Goal: Find contact information: Find contact information

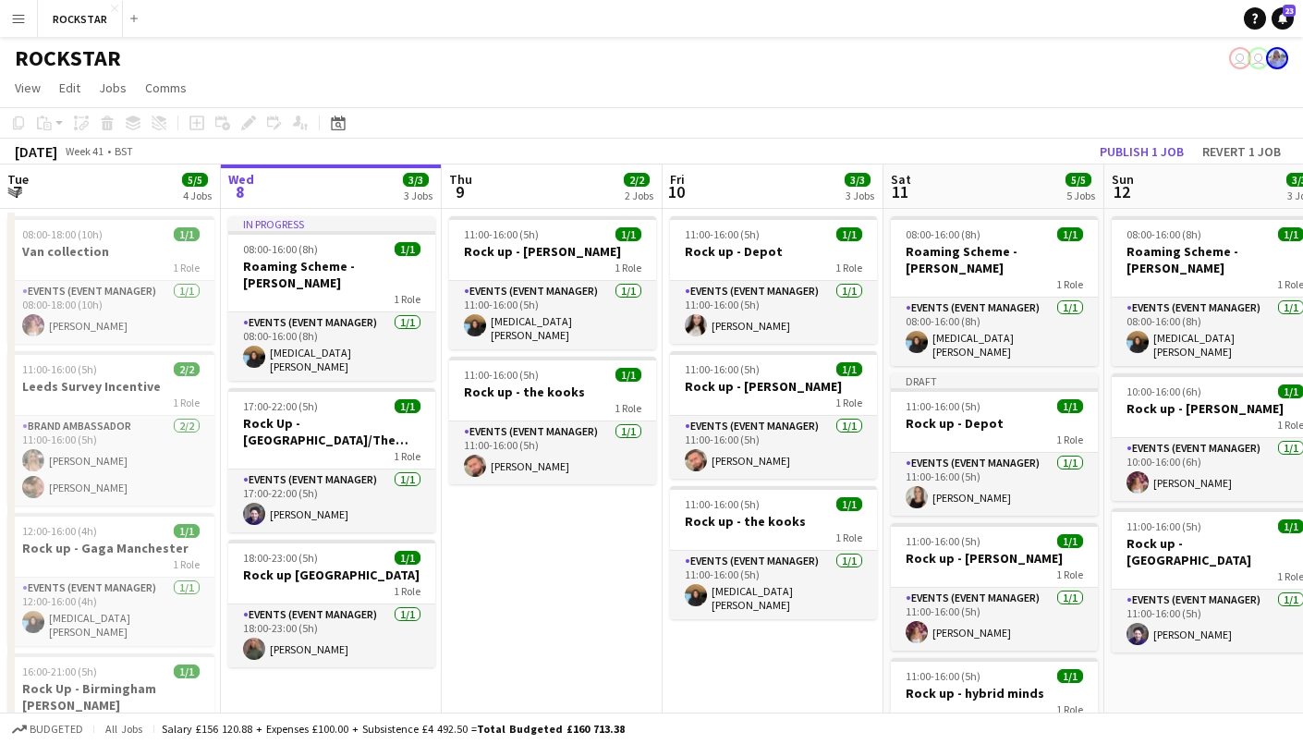
scroll to position [0, 425]
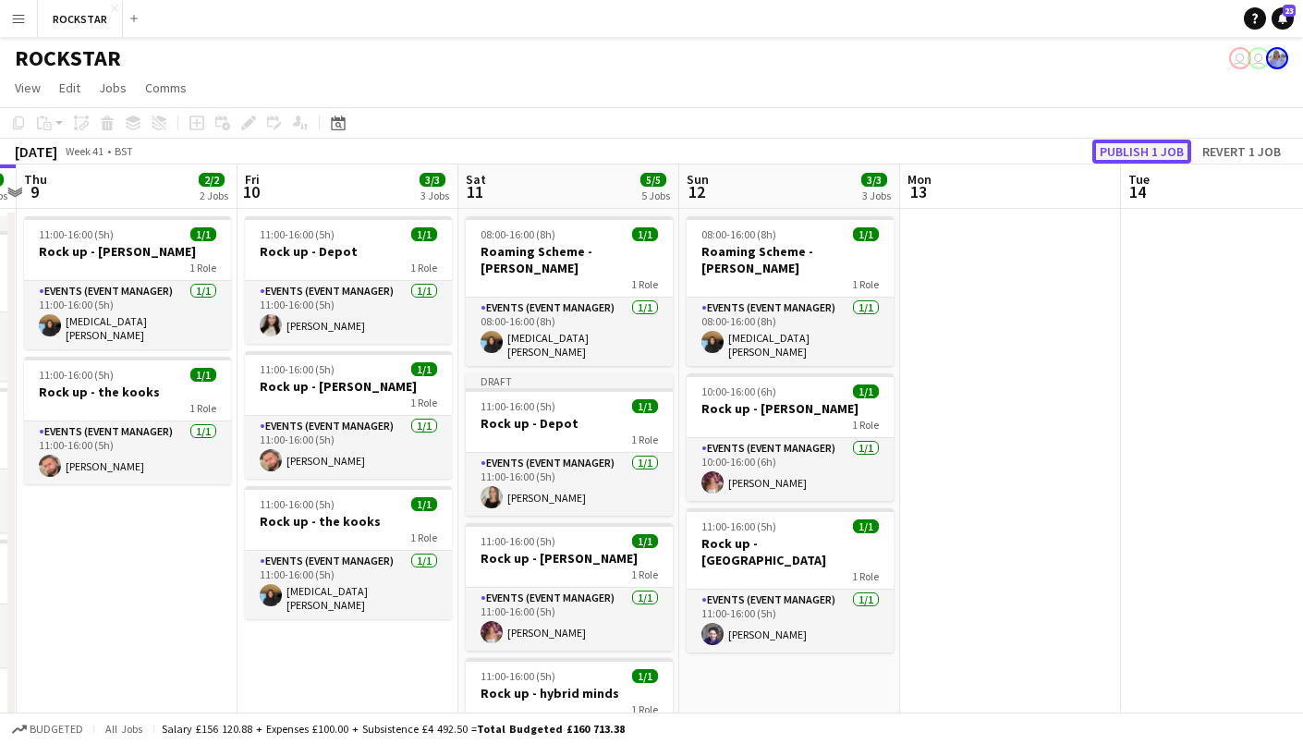
click at [1127, 143] on button "Publish 1 job" at bounding box center [1141, 152] width 99 height 24
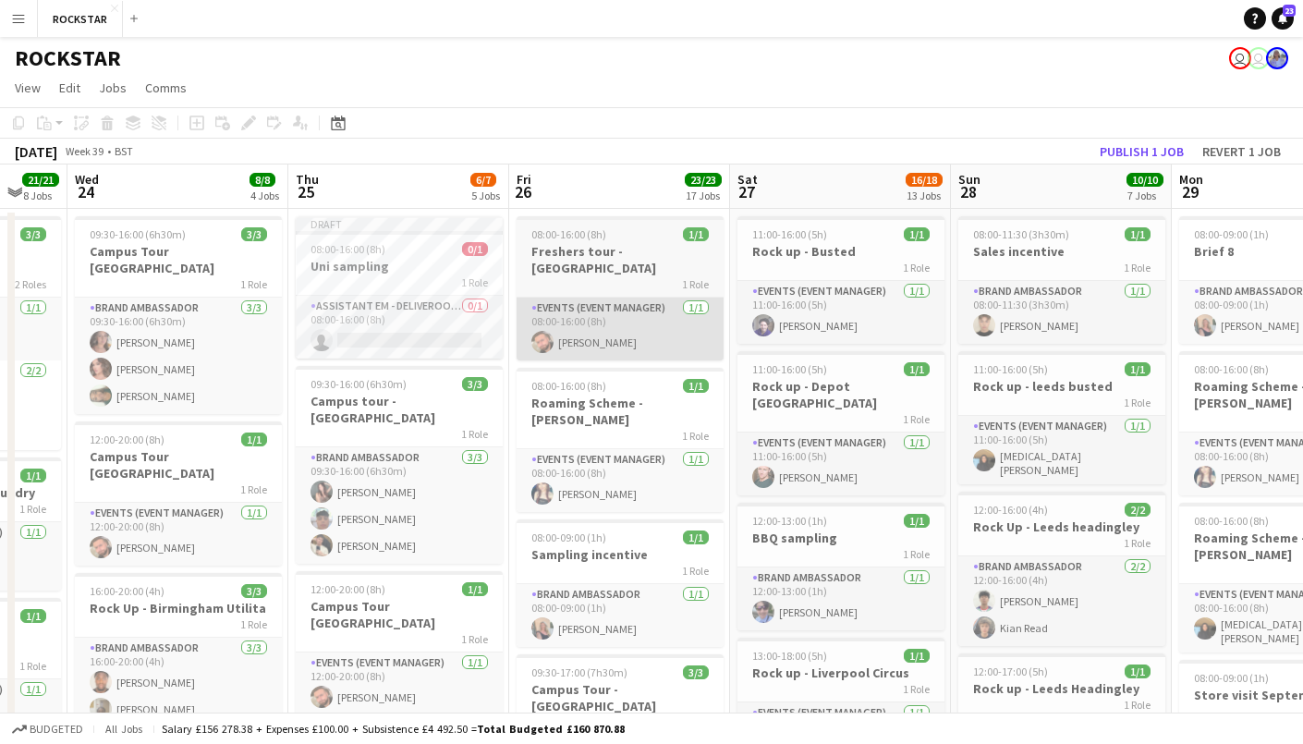
scroll to position [0, 570]
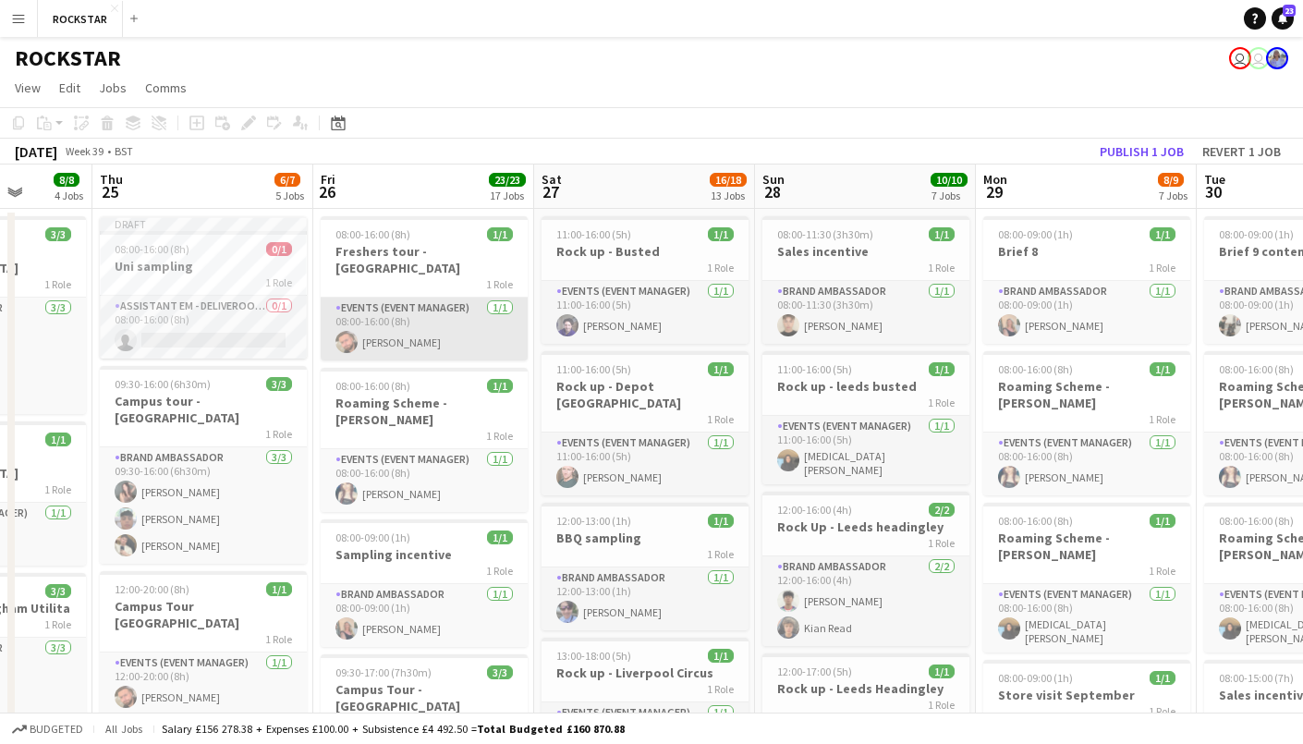
click at [451, 332] on app-card-role "Events (Event Manager) [DATE] 08:00-16:00 (8h) [PERSON_NAME]" at bounding box center [424, 328] width 207 height 63
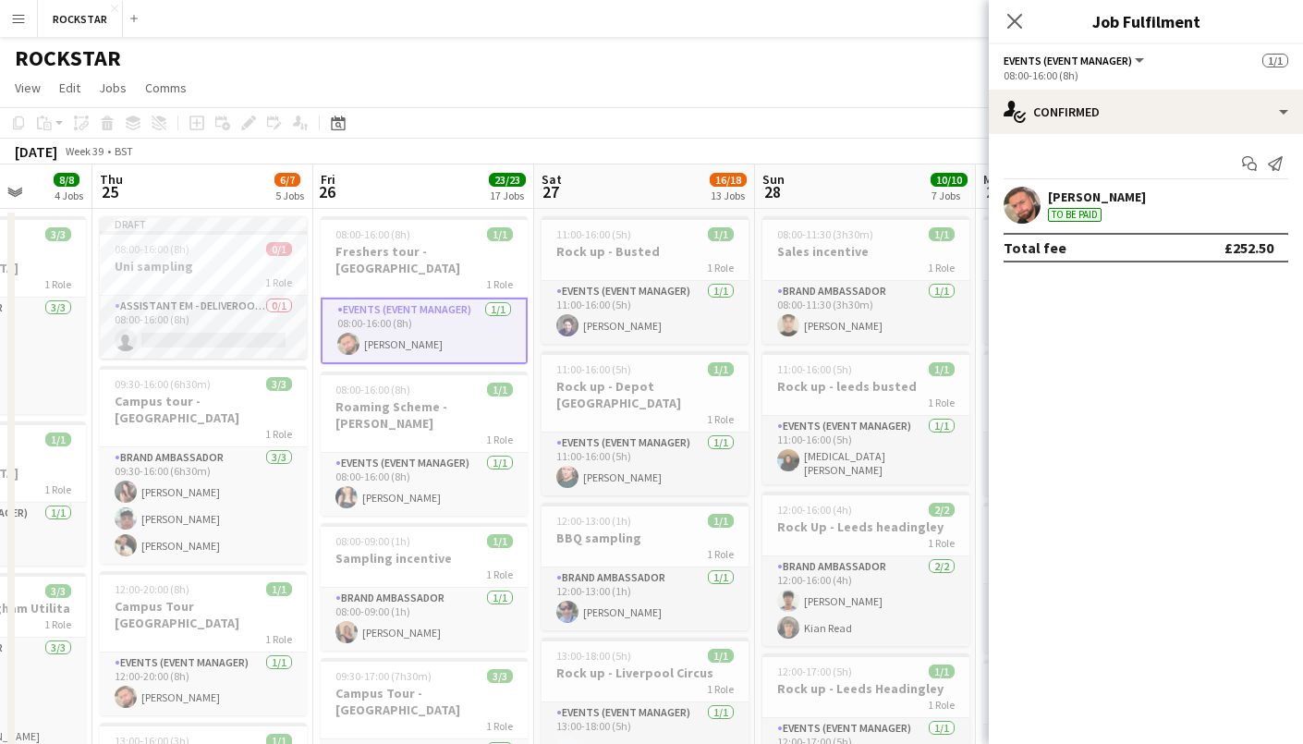
click at [1026, 195] on app-user-avatar at bounding box center [1021, 205] width 37 height 37
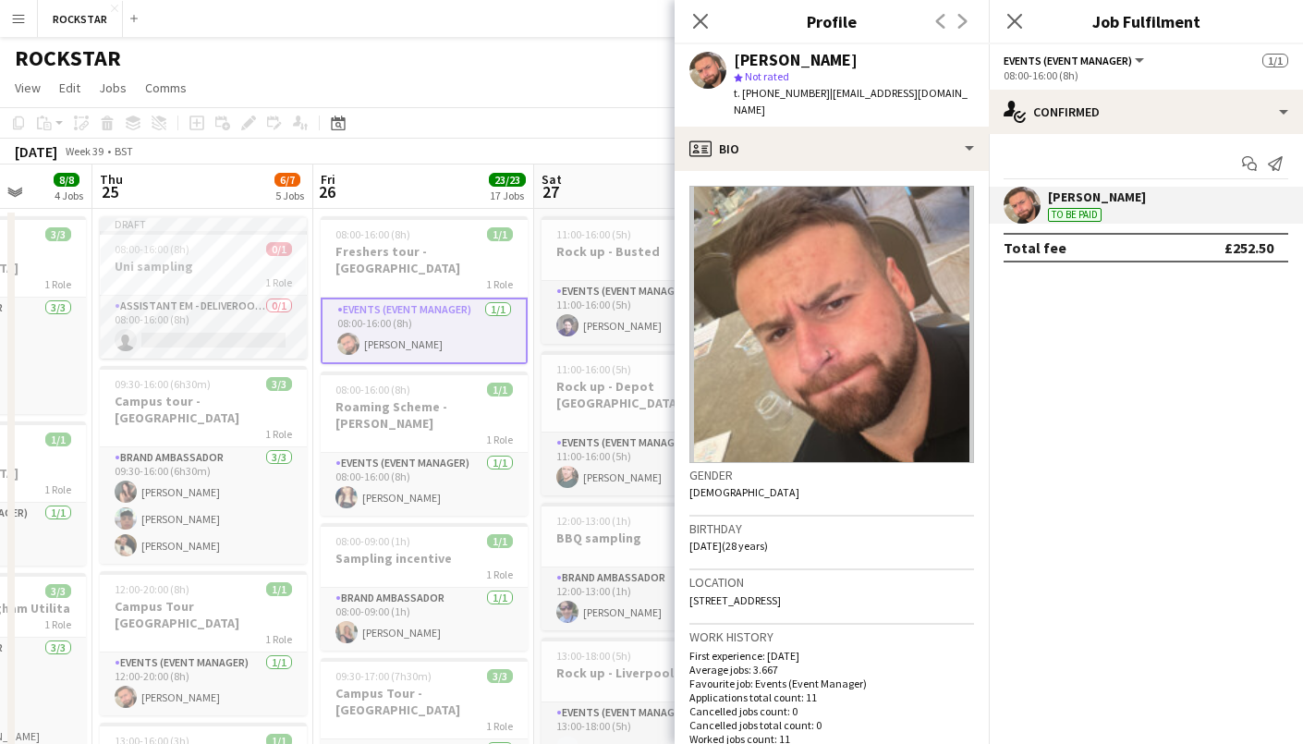
drag, startPoint x: 821, startPoint y: 93, endPoint x: 930, endPoint y: 121, distance: 112.5
click at [930, 121] on div "[PERSON_NAME] star Not rated t. [PHONE_NUMBER] | [EMAIL_ADDRESS][DOMAIN_NAME]" at bounding box center [831, 85] width 314 height 82
copy span "[EMAIL_ADDRESS][DOMAIN_NAME]"
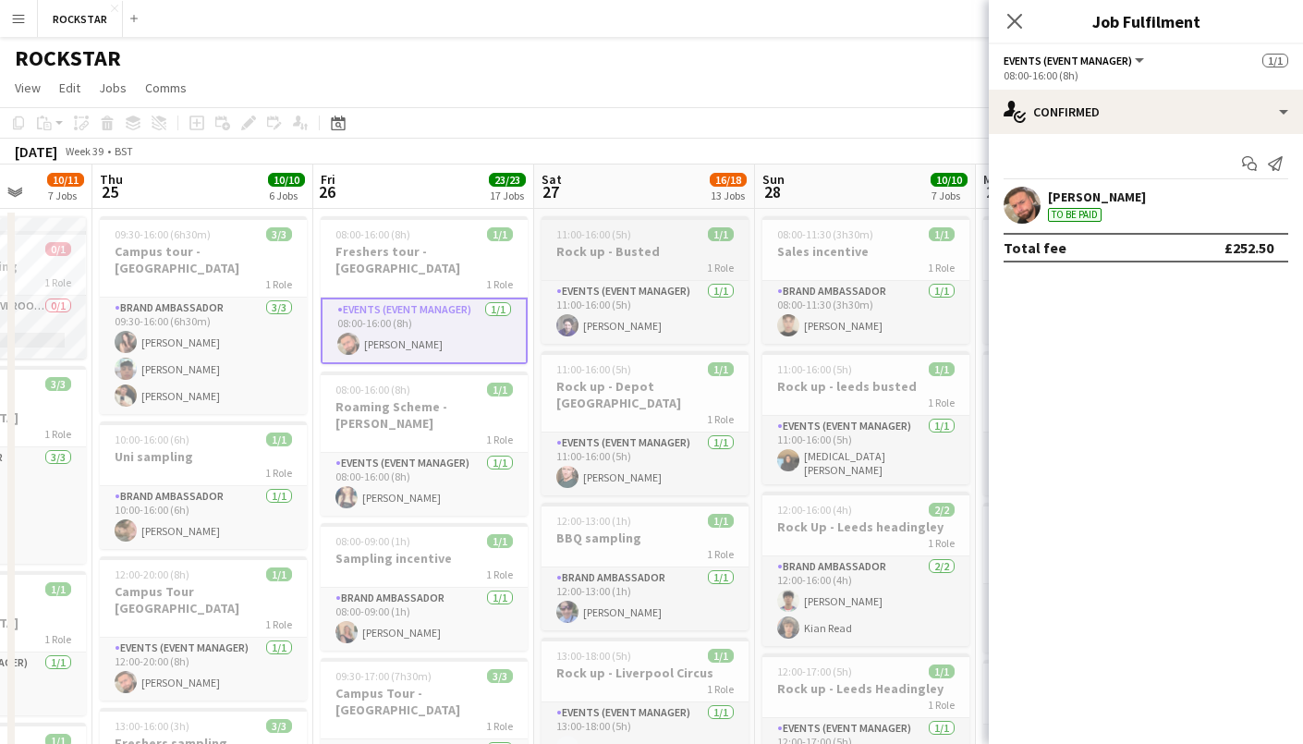
click at [746, 273] on div "1 Role" at bounding box center [644, 267] width 207 height 15
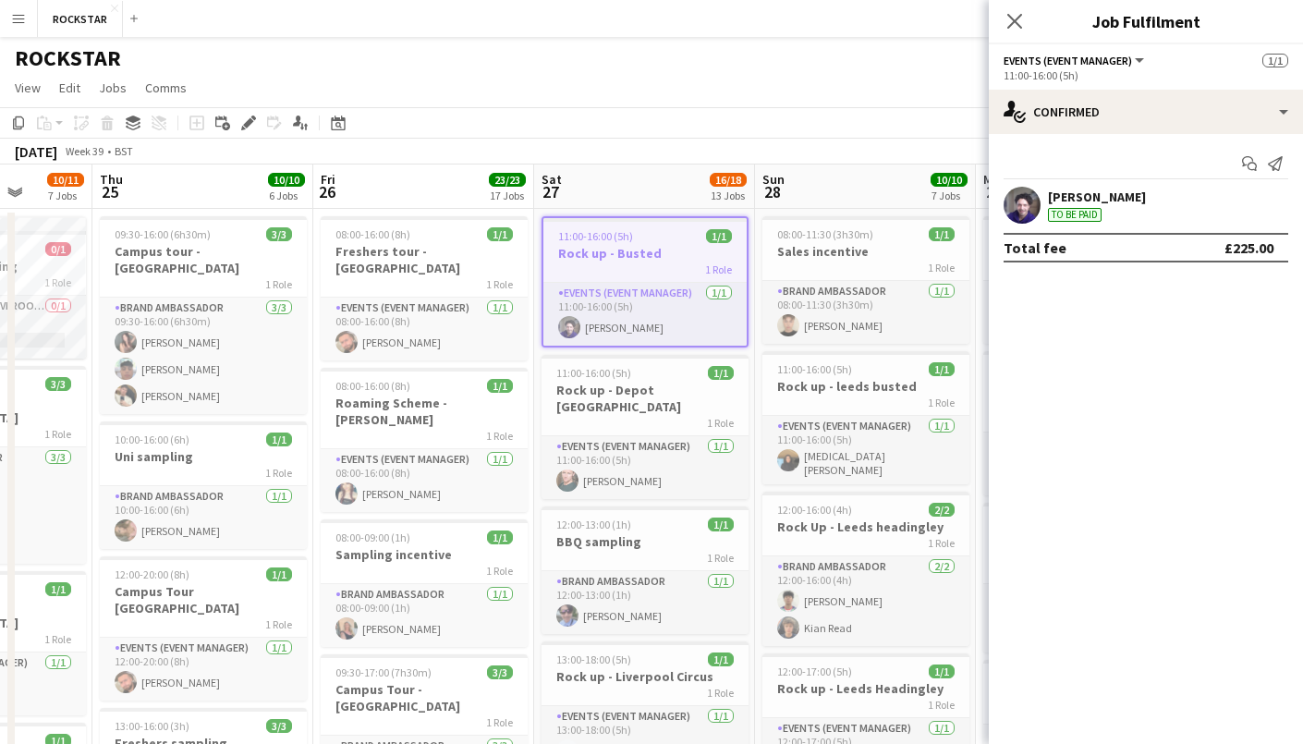
click at [736, 159] on div "[DATE] Week 39 • BST Publish 1 job Revert 1 job" at bounding box center [651, 152] width 1303 height 26
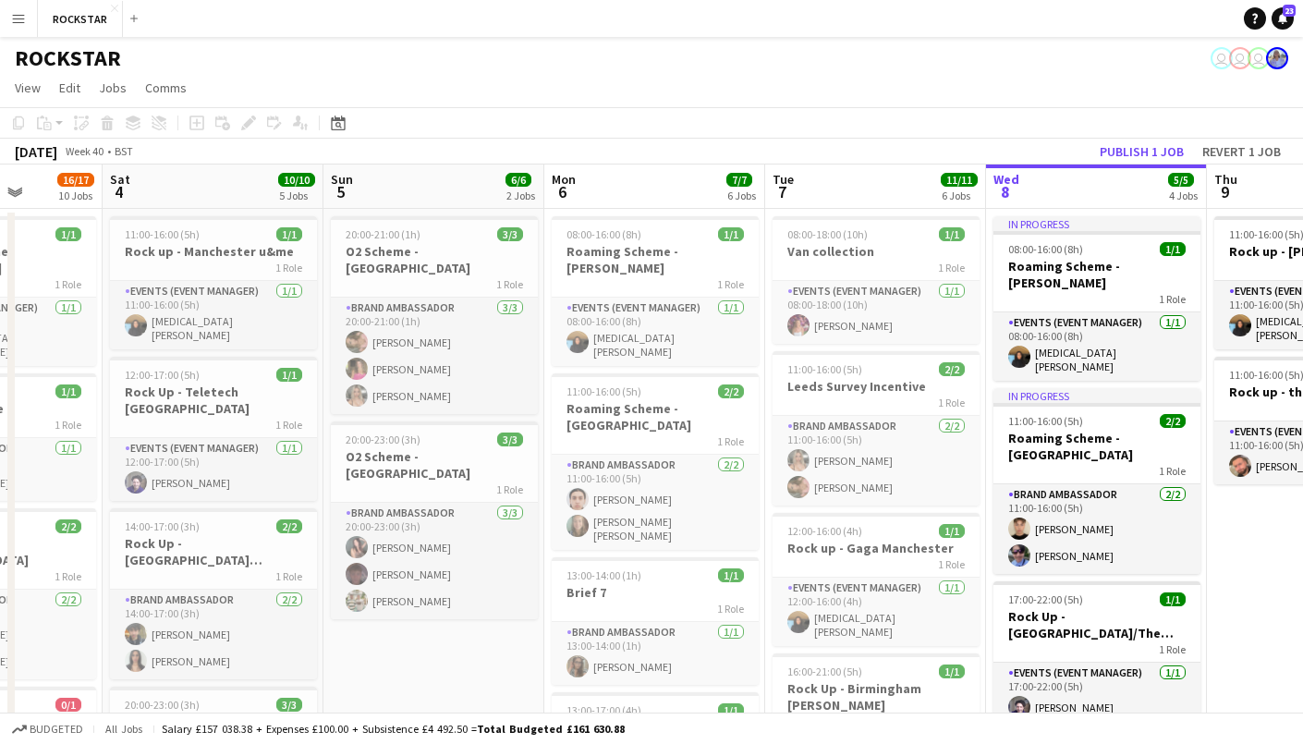
scroll to position [0, 564]
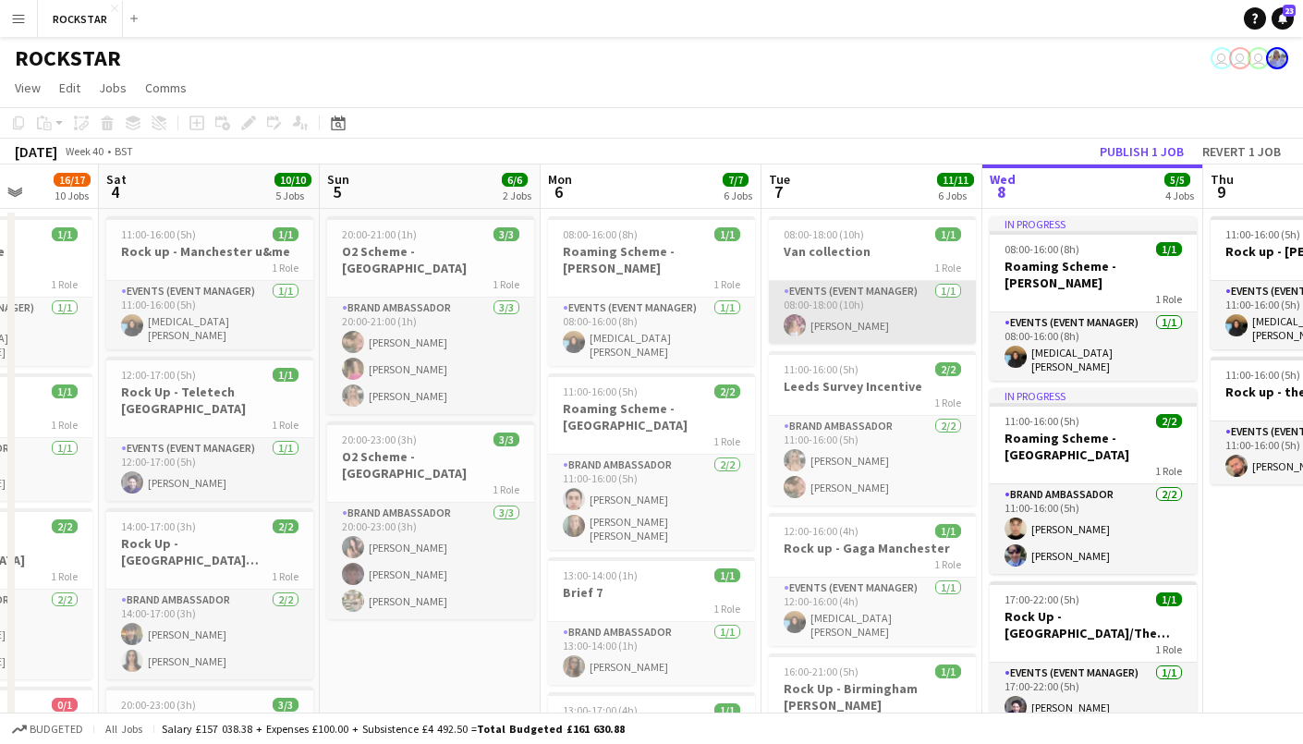
click at [876, 306] on app-card-role "Events (Event Manager) [DATE] 08:00-18:00 (10h) [PERSON_NAME]" at bounding box center [872, 312] width 207 height 63
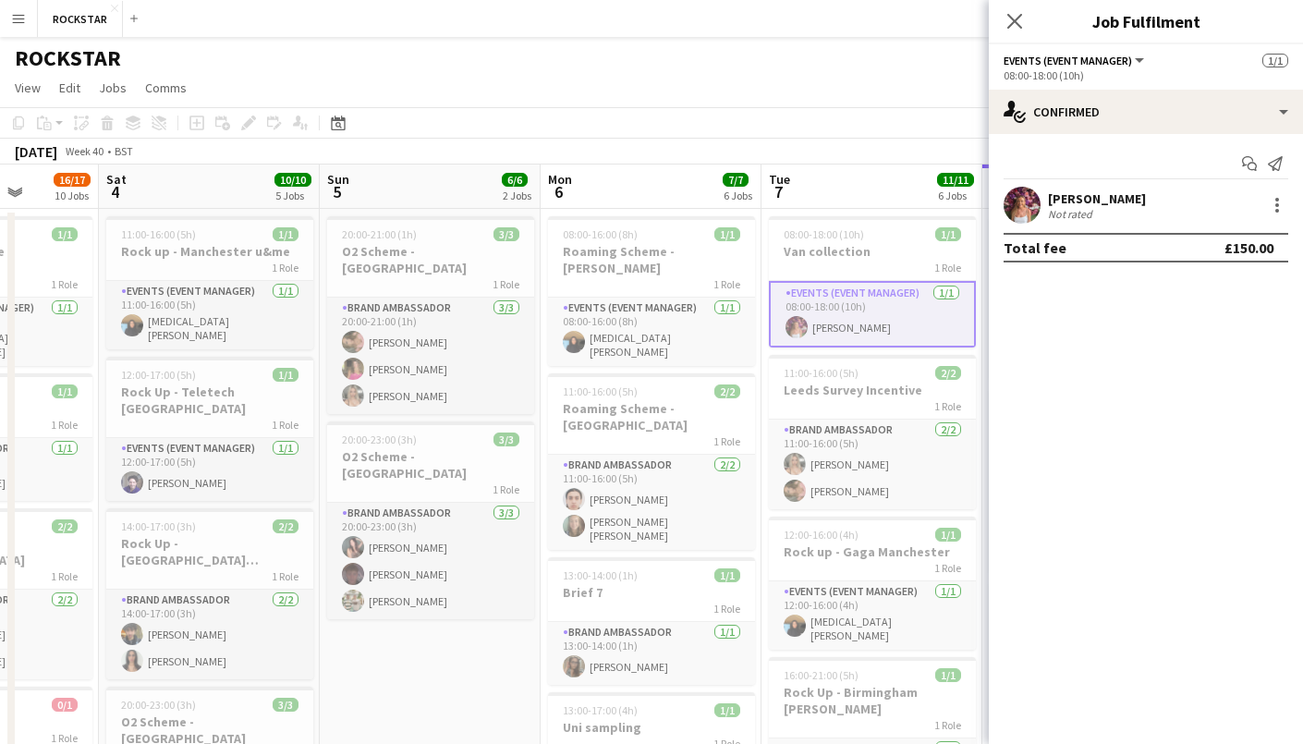
click at [1065, 188] on div "[PERSON_NAME] Not rated" at bounding box center [1146, 205] width 314 height 37
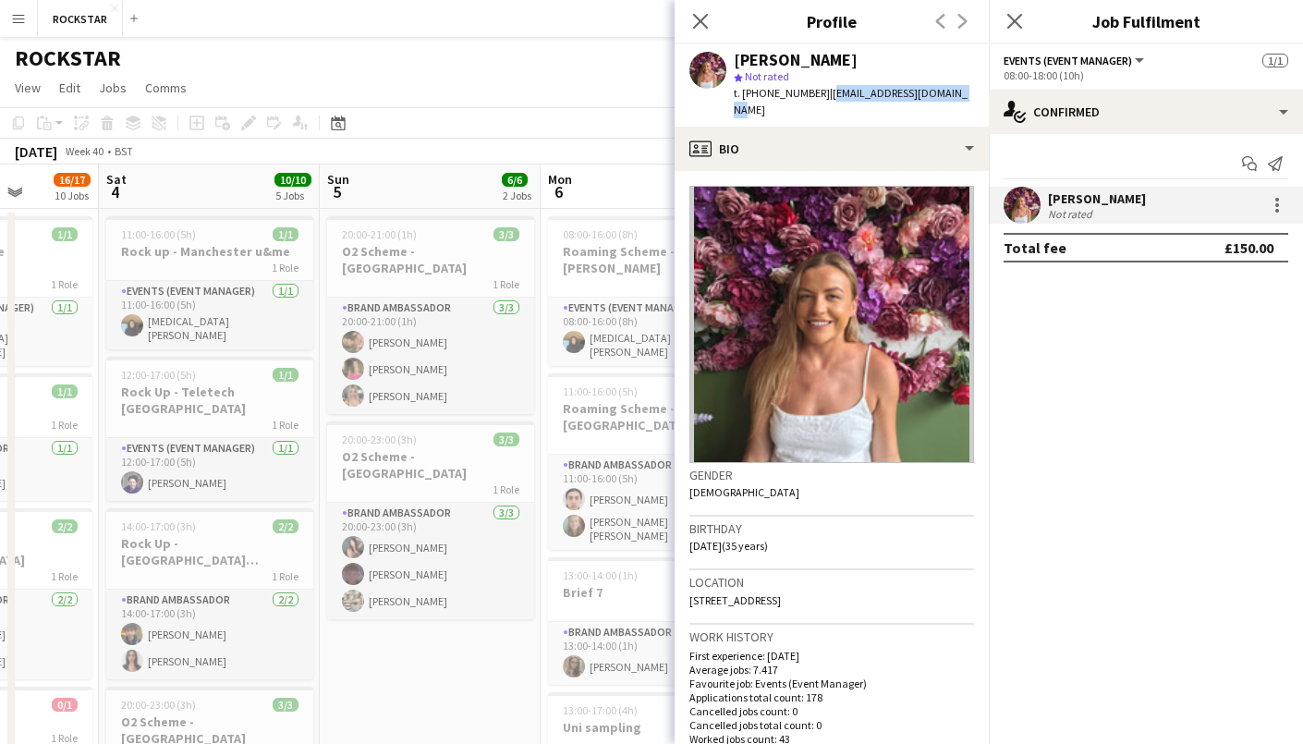
drag, startPoint x: 819, startPoint y: 94, endPoint x: 949, endPoint y: 95, distance: 129.3
click at [949, 95] on div "[PERSON_NAME] star Not rated t. [PHONE_NUMBER] | [EMAIL_ADDRESS][DOMAIN_NAME]" at bounding box center [831, 85] width 314 height 82
copy span "[EMAIL_ADDRESS][DOMAIN_NAME]"
click at [709, 18] on icon "Close pop-in" at bounding box center [700, 21] width 18 height 18
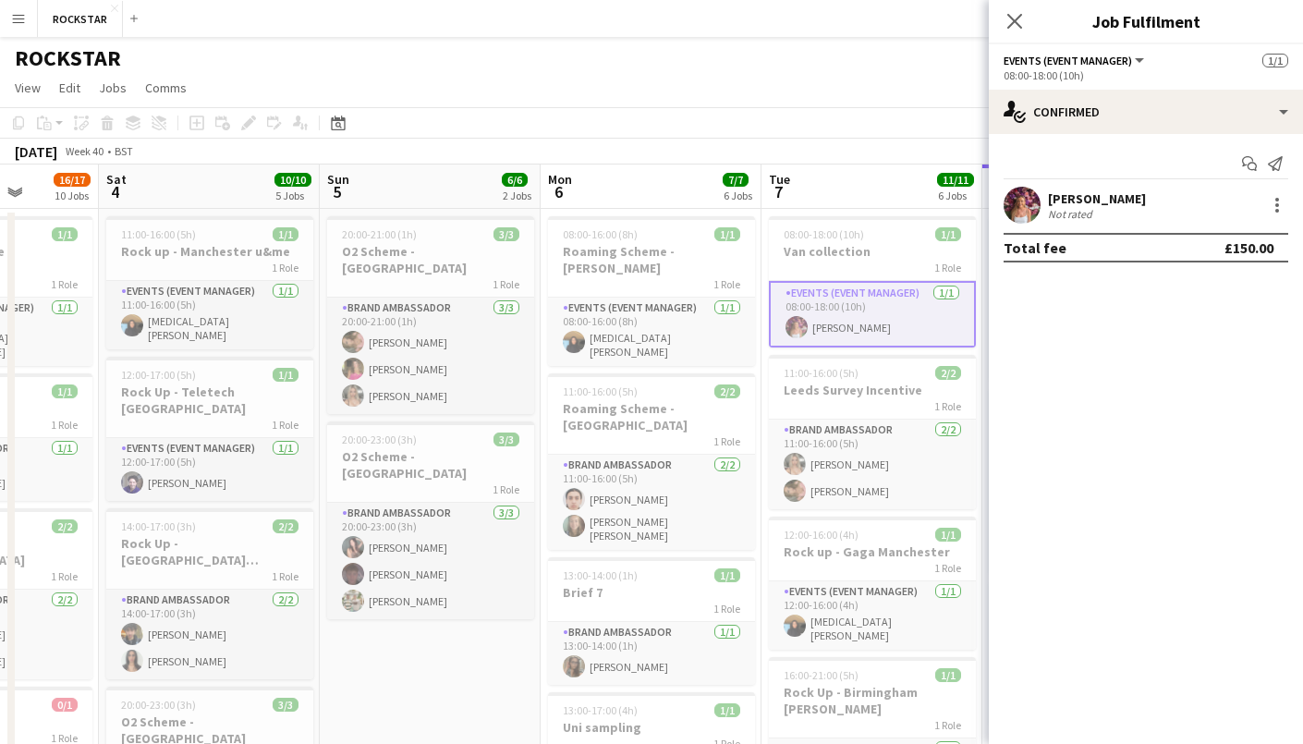
click at [810, 59] on div "ROCKSTAR user user user" at bounding box center [651, 54] width 1303 height 35
